Goal: Task Accomplishment & Management: Use online tool/utility

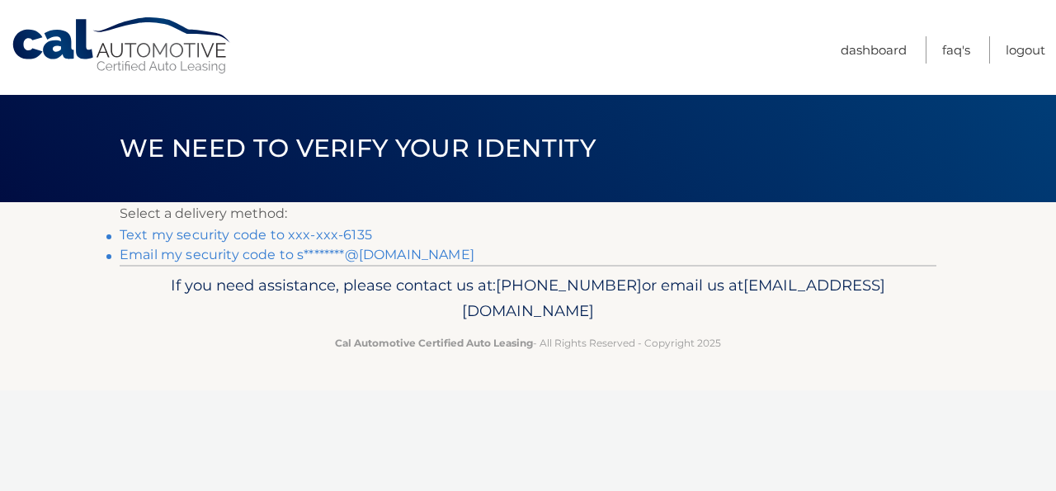
click at [313, 235] on link "Text my security code to xxx-xxx-6135" at bounding box center [246, 235] width 252 height 16
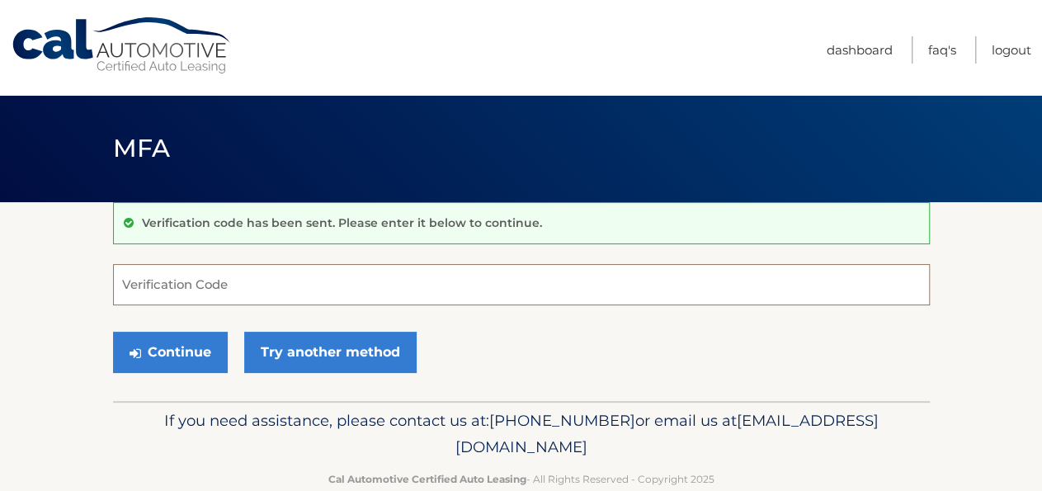
click at [186, 288] on input "Verification Code" at bounding box center [521, 284] width 816 height 41
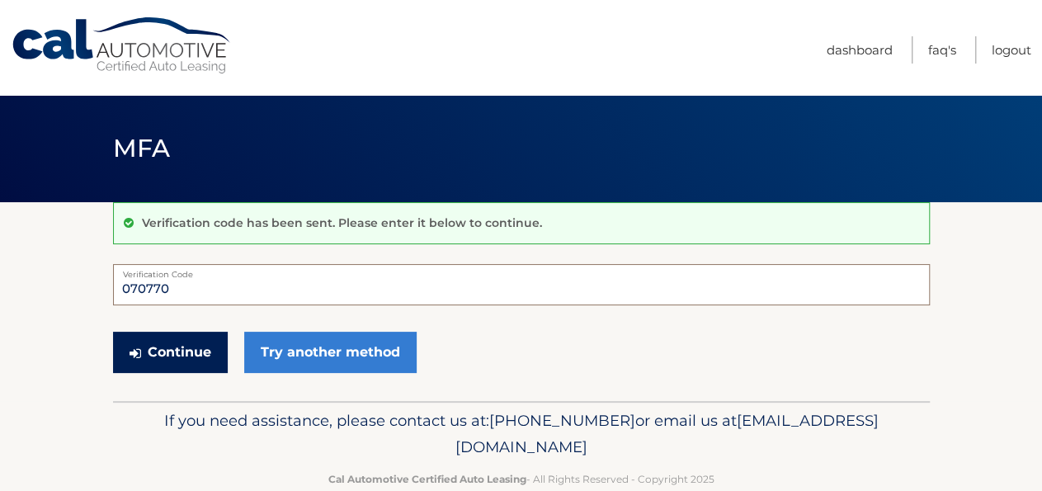
type input "070770"
click at [179, 347] on button "Continue" at bounding box center [170, 352] width 115 height 41
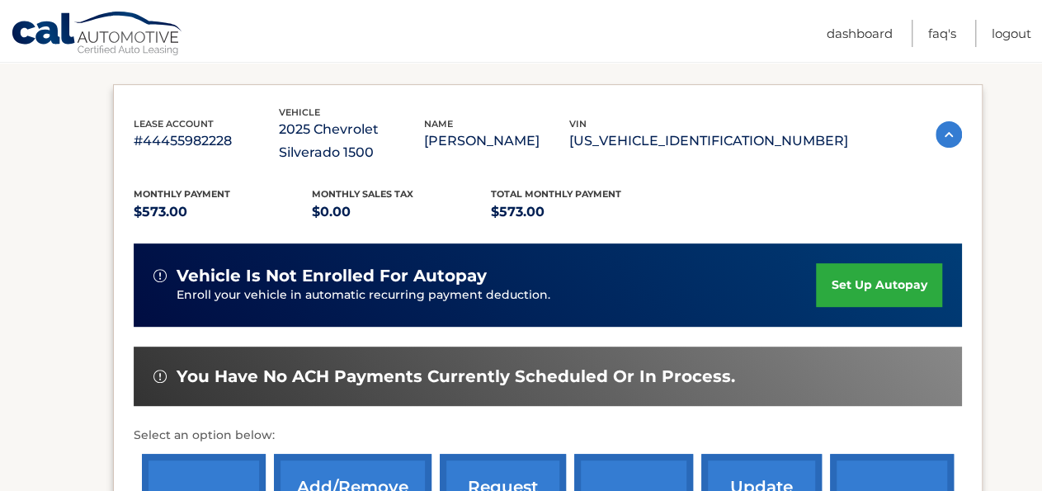
scroll to position [571, 0]
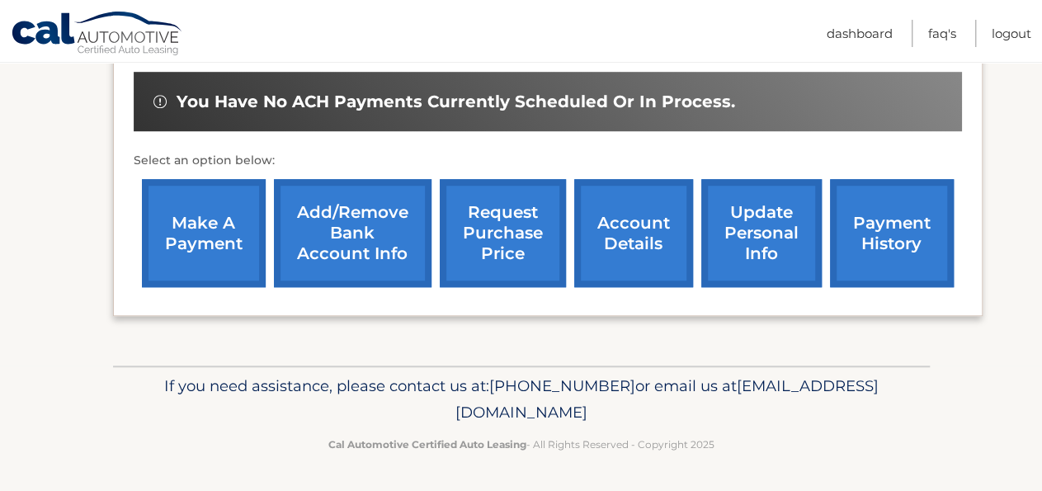
click at [180, 237] on link "make a payment" at bounding box center [204, 233] width 124 height 108
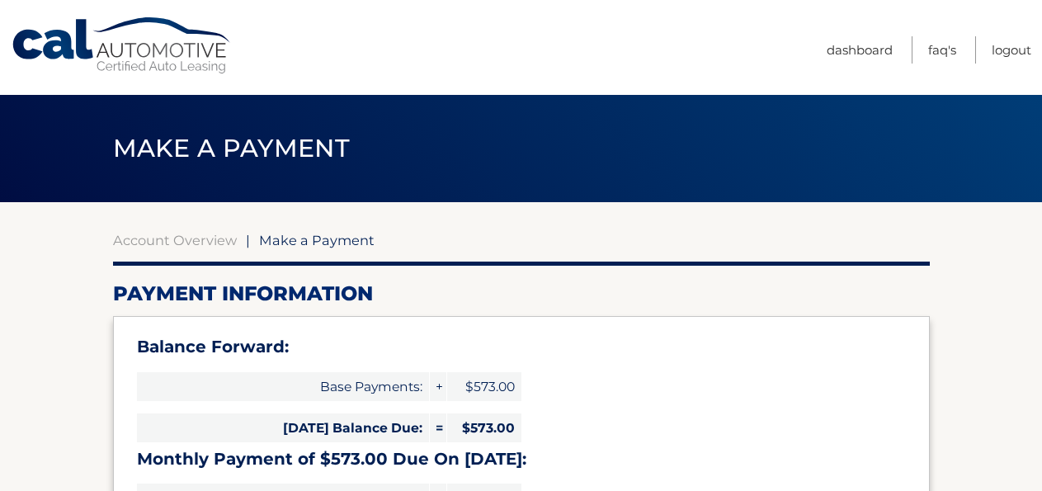
select select "ZTg4MjdjYTItZmUwMS00YmMxLWFjMjEtMzQzNWJiMDUyMjM4"
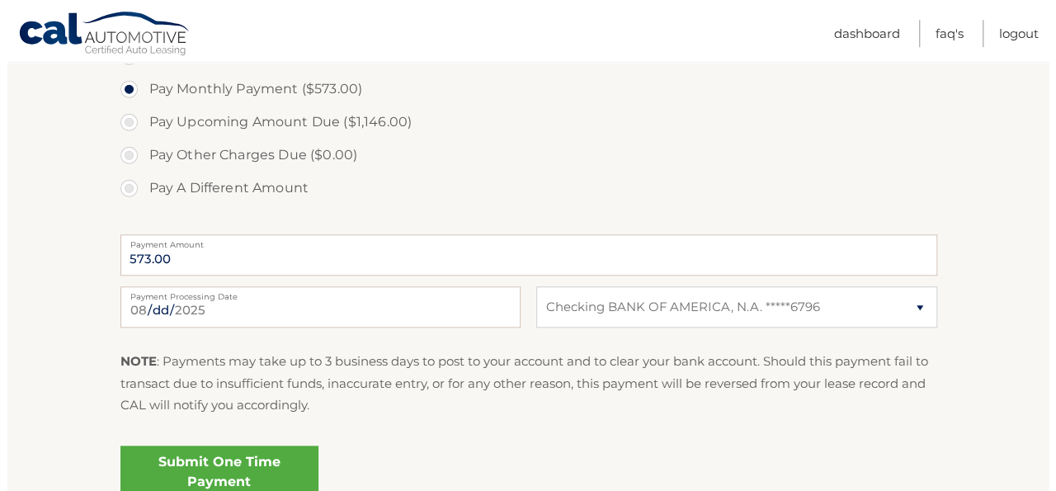
scroll to position [686, 0]
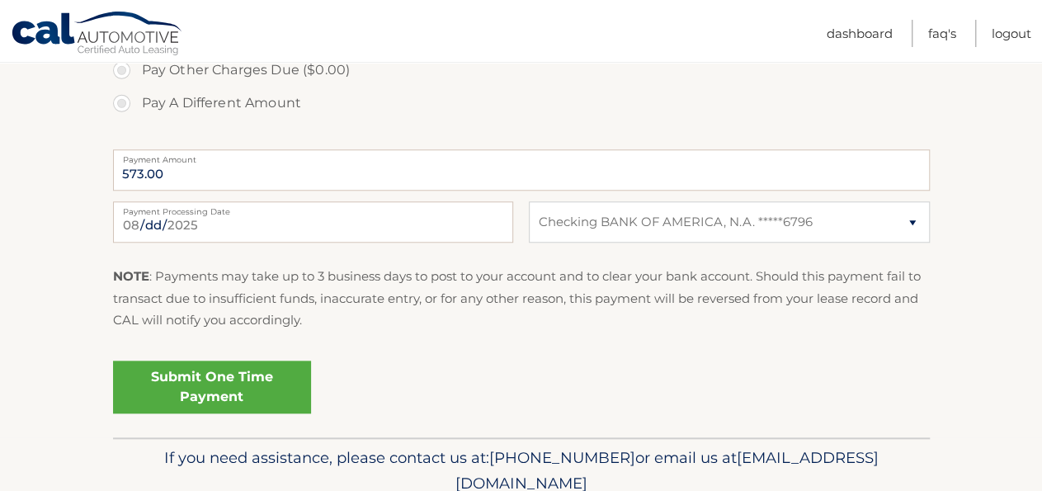
click at [190, 389] on link "Submit One Time Payment" at bounding box center [212, 386] width 198 height 53
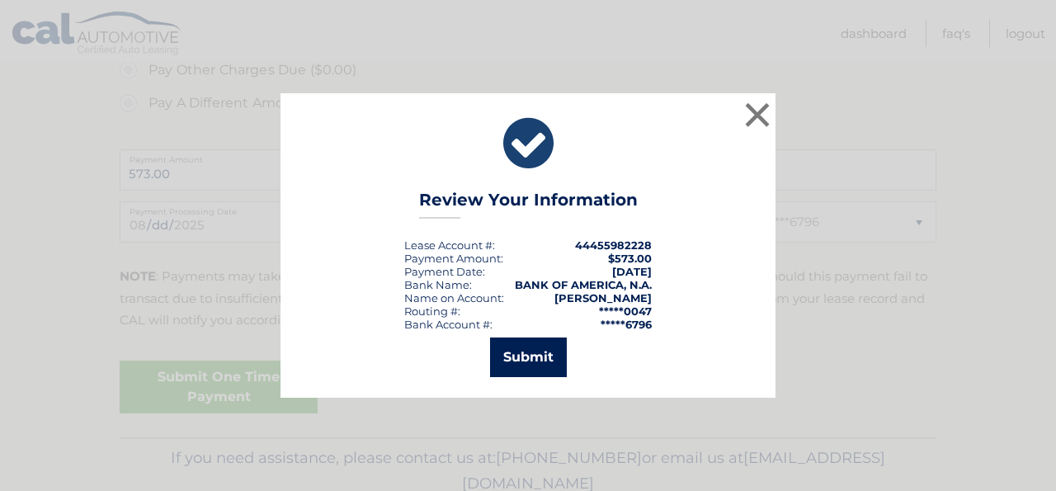
click at [538, 355] on button "Submit" at bounding box center [528, 357] width 77 height 40
